Goal: Use online tool/utility: Utilize a website feature to perform a specific function

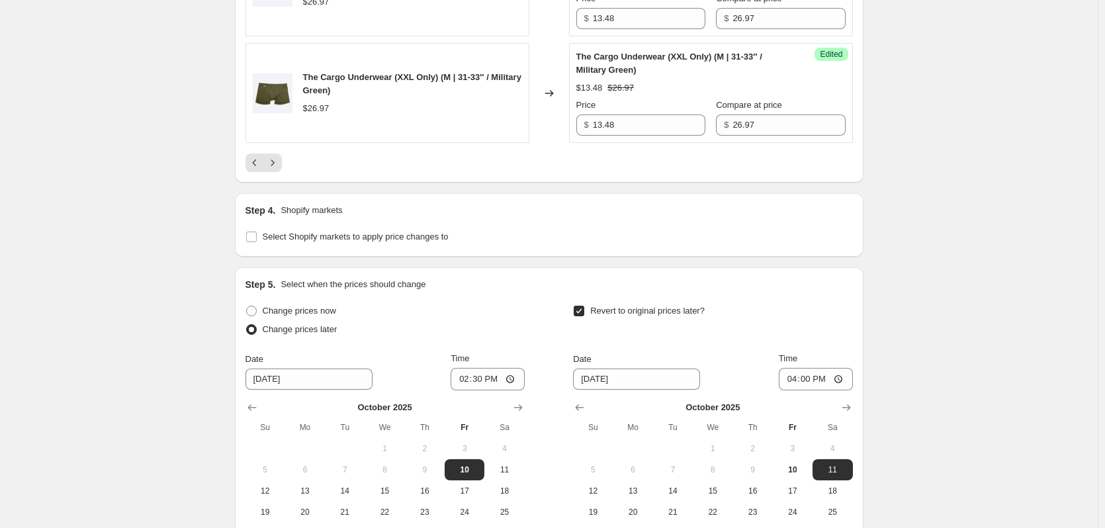
scroll to position [2698, 0]
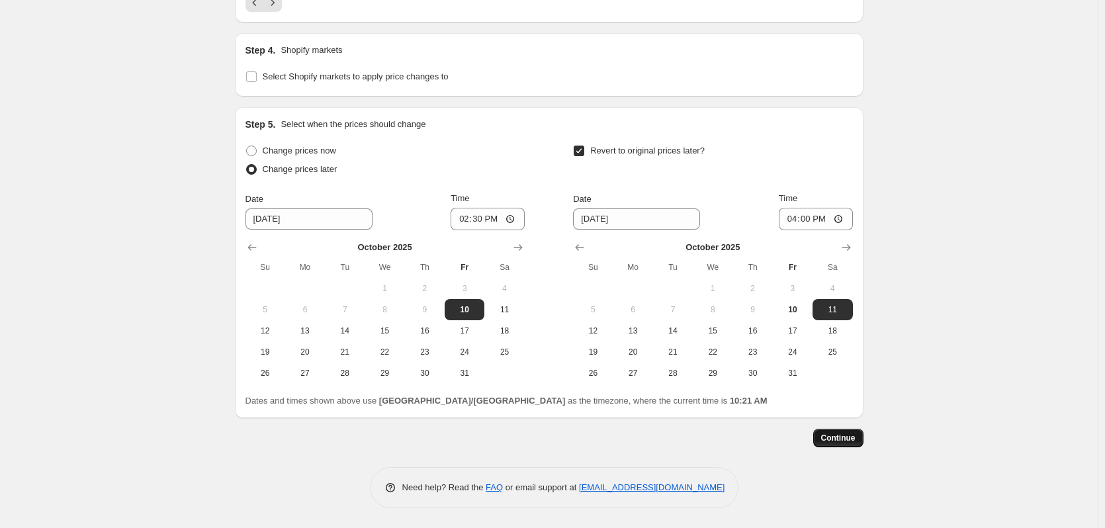
click at [860, 436] on button "Continue" at bounding box center [838, 438] width 50 height 19
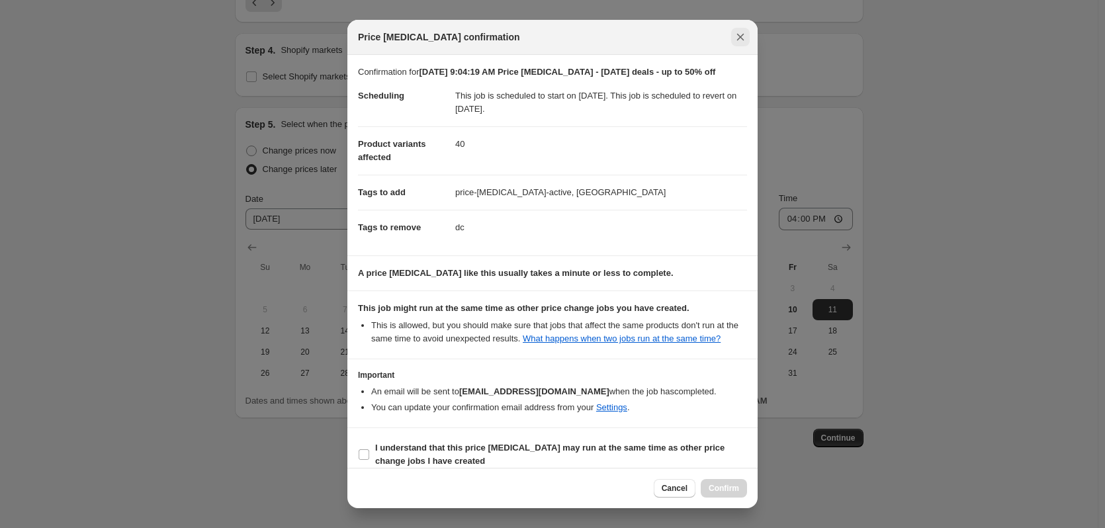
click at [736, 38] on icon "Close" at bounding box center [740, 36] width 13 height 13
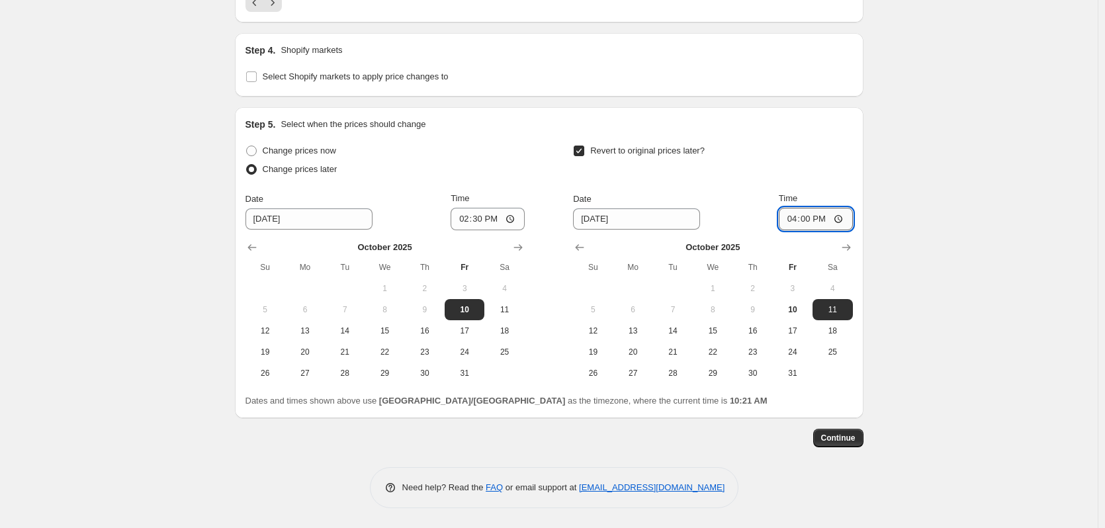
click at [813, 216] on input "16:00" at bounding box center [816, 219] width 74 height 22
type input "15:00"
click at [858, 433] on button "Continue" at bounding box center [838, 438] width 50 height 19
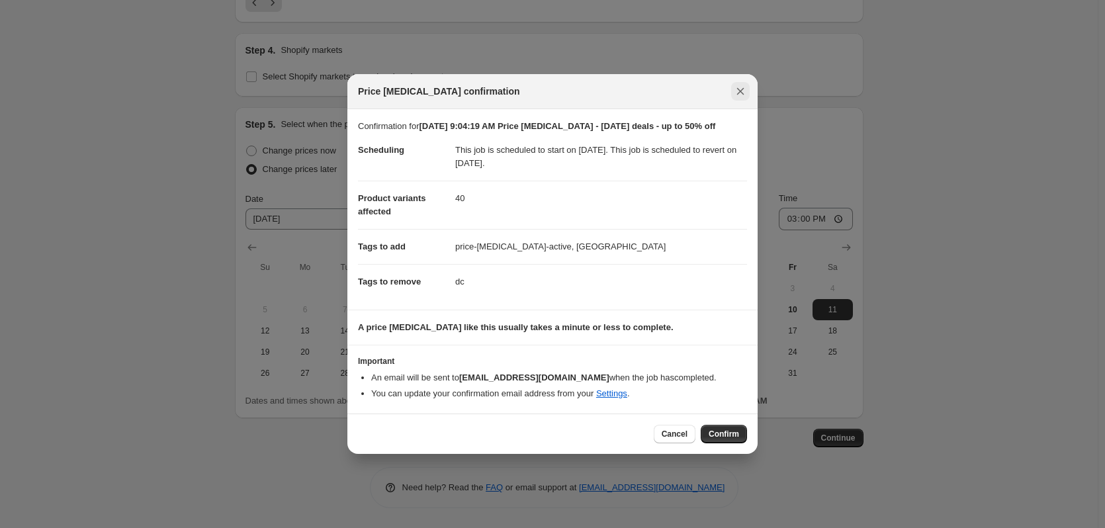
click at [744, 89] on icon "Close" at bounding box center [740, 91] width 7 height 7
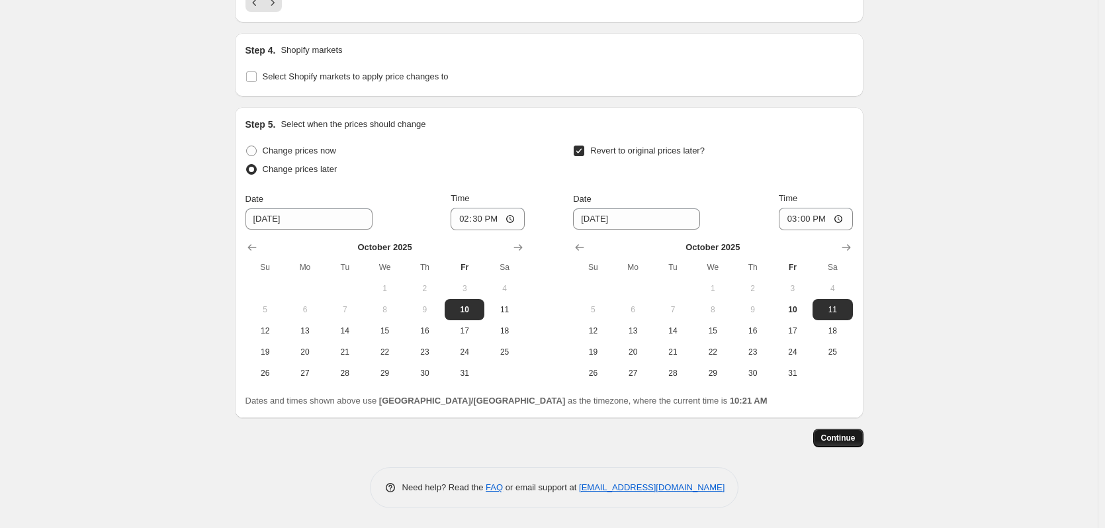
click at [856, 439] on span "Continue" at bounding box center [838, 438] width 34 height 11
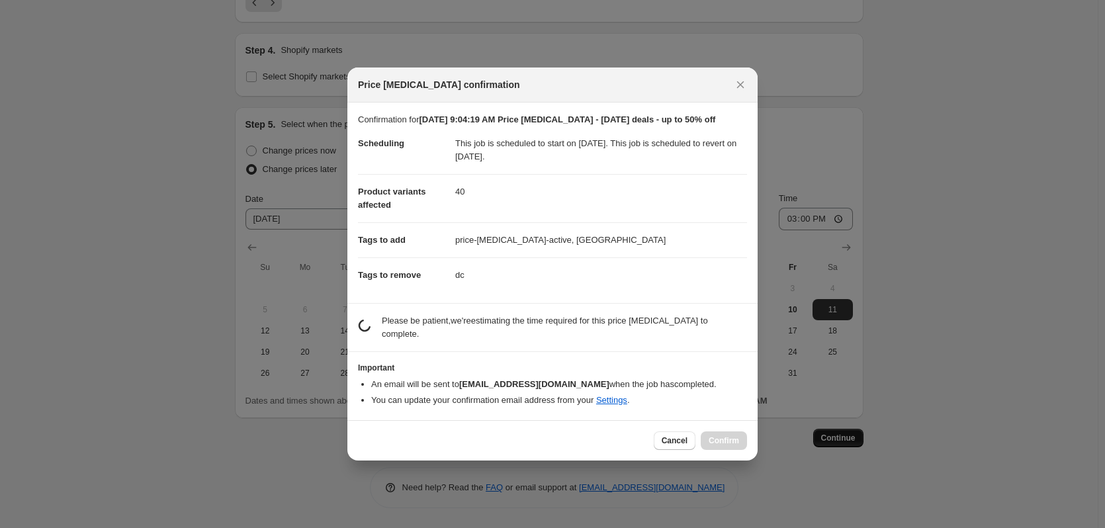
scroll to position [0, 0]
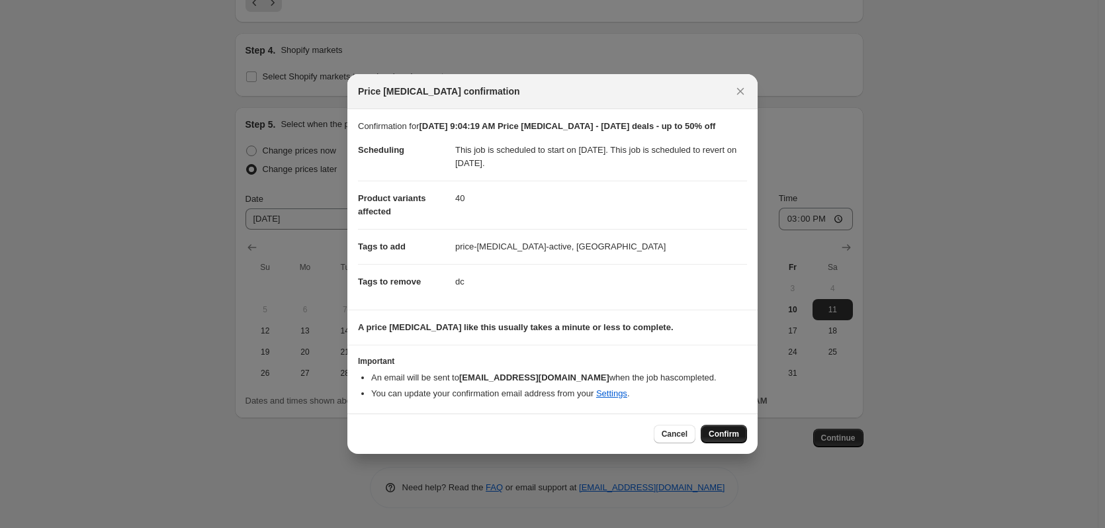
click at [725, 439] on button "Confirm" at bounding box center [724, 434] width 46 height 19
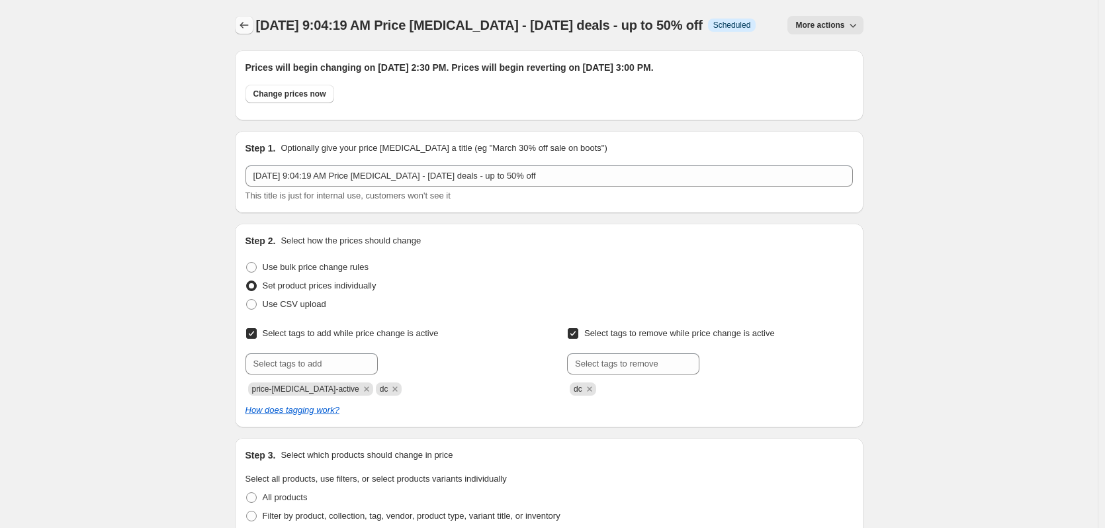
click at [245, 30] on icon "Price change jobs" at bounding box center [244, 25] width 13 height 13
